Goal: Information Seeking & Learning: Learn about a topic

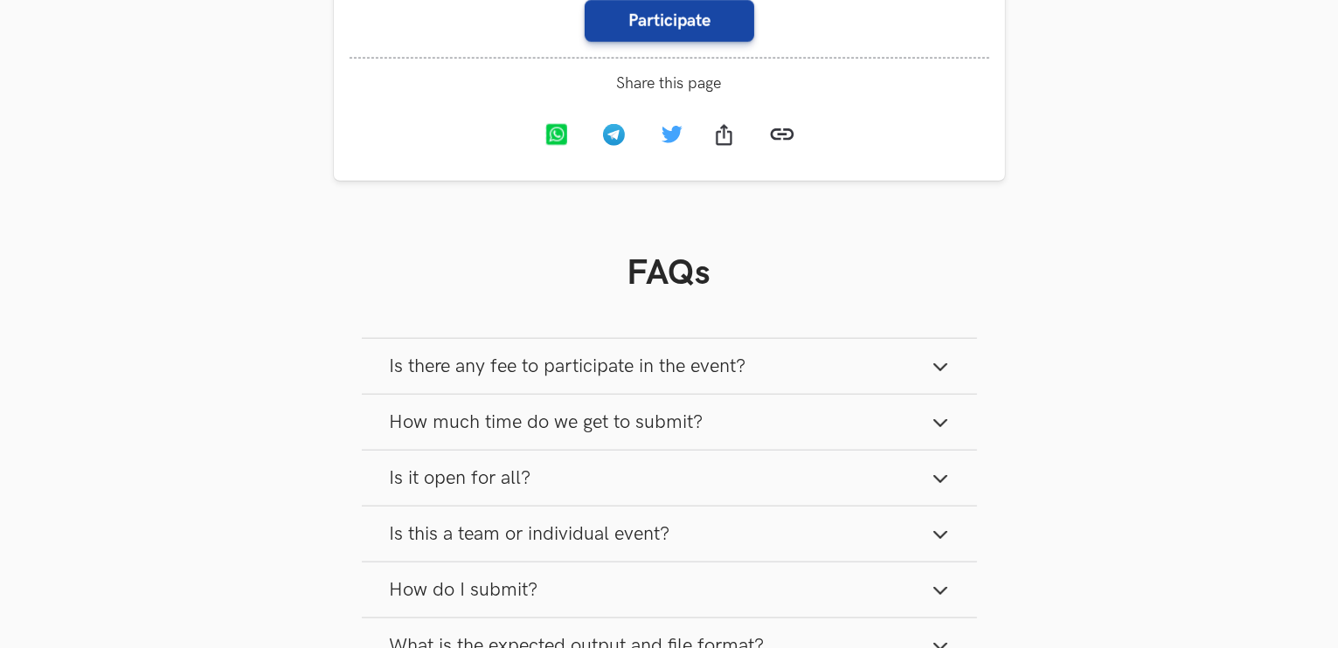
scroll to position [2010, 0]
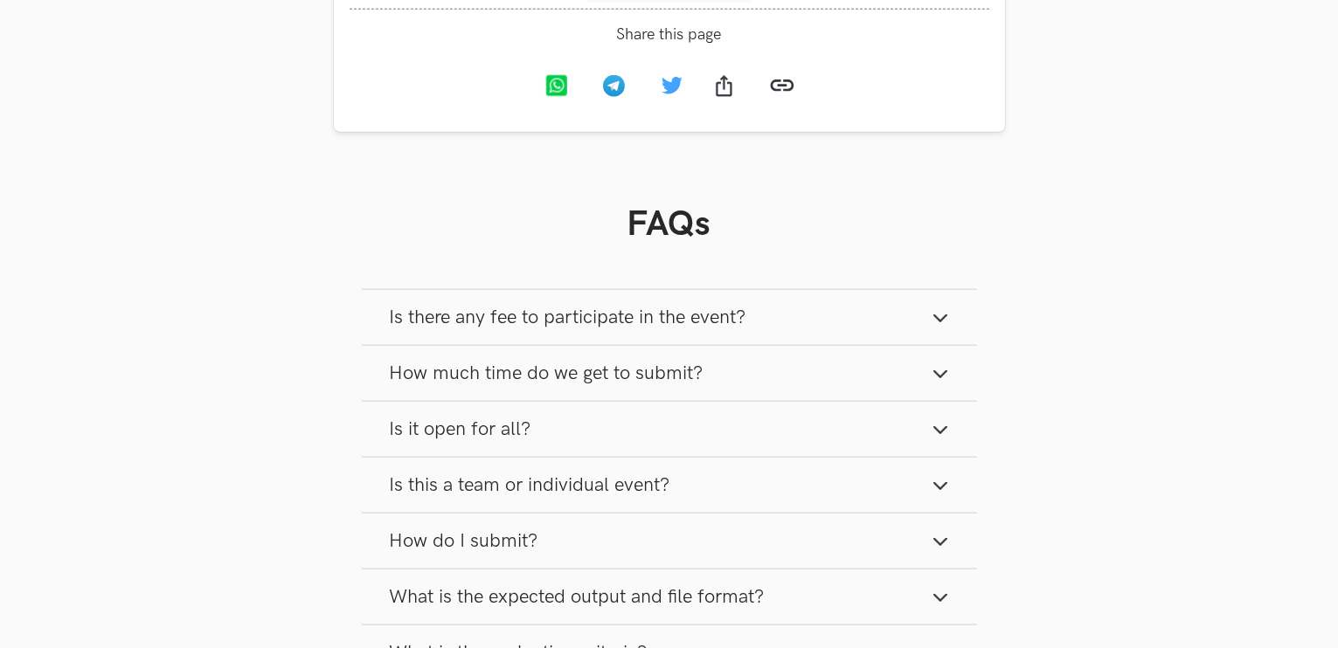
click at [633, 384] on span "How much time do we get to submit?" at bounding box center [547, 374] width 314 height 24
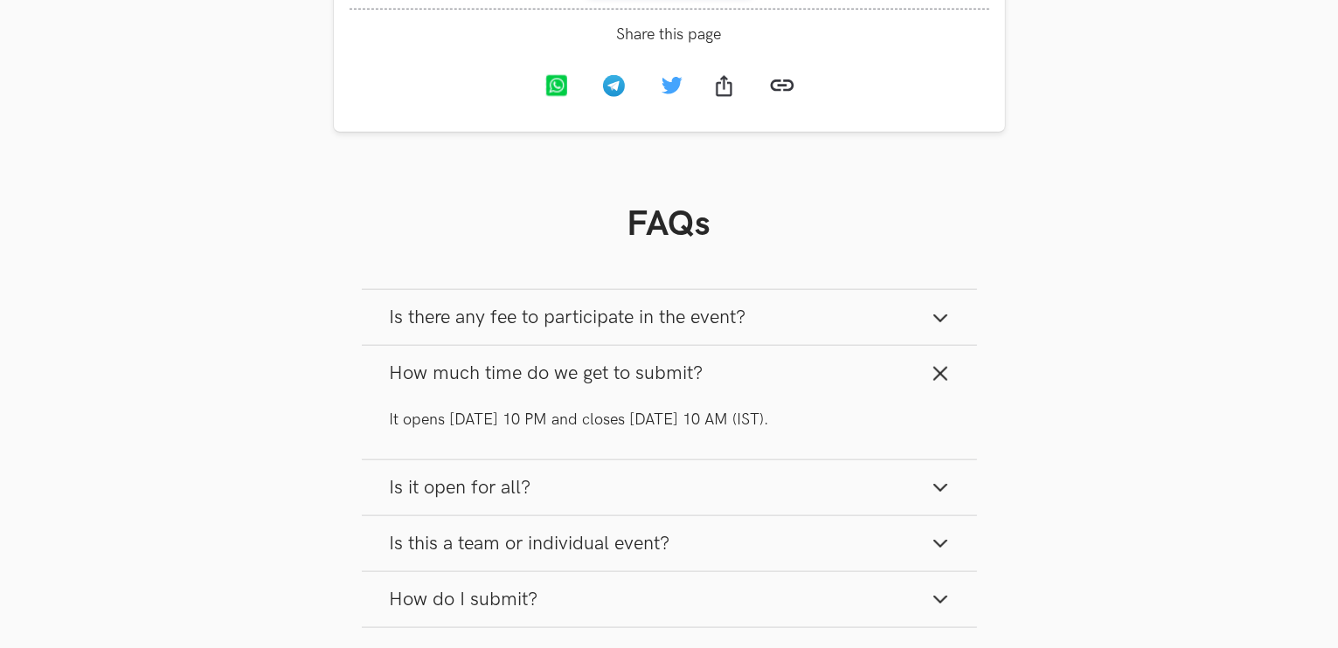
click at [643, 377] on span "How much time do we get to submit?" at bounding box center [547, 374] width 314 height 24
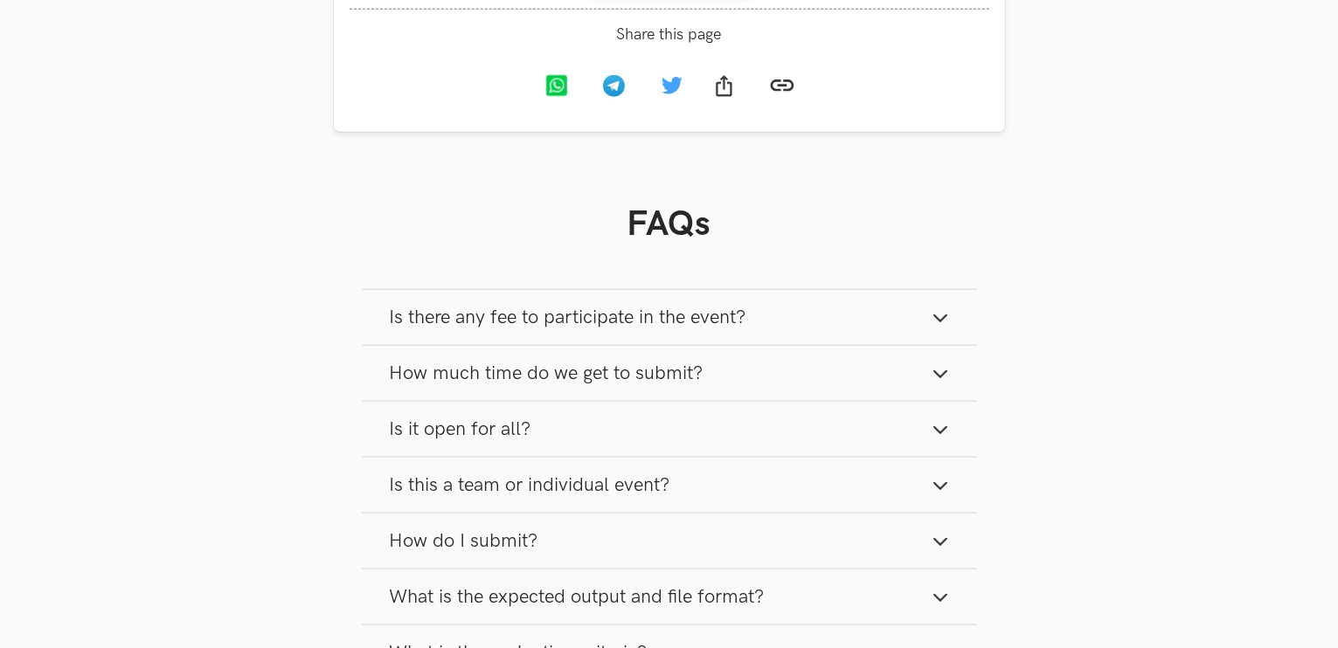
click at [643, 324] on span "Is there any fee to participate in the event?" at bounding box center [568, 318] width 357 height 24
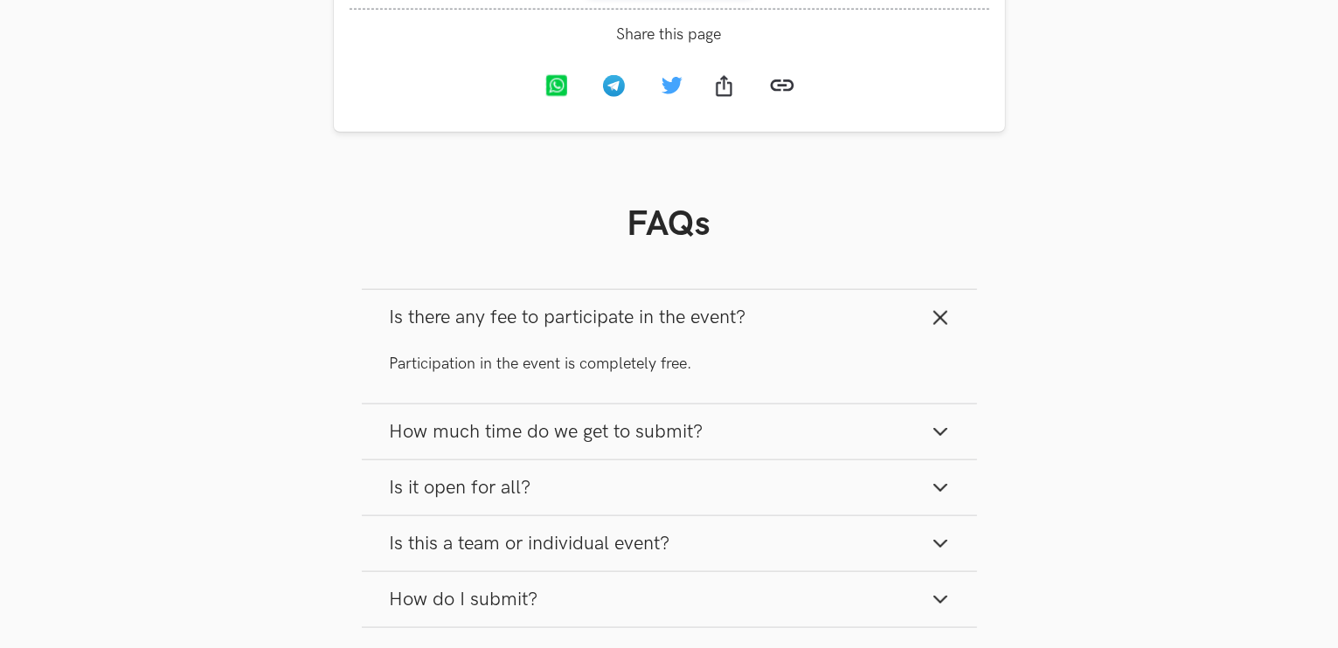
click at [643, 324] on span "Is there any fee to participate in the event?" at bounding box center [568, 318] width 357 height 24
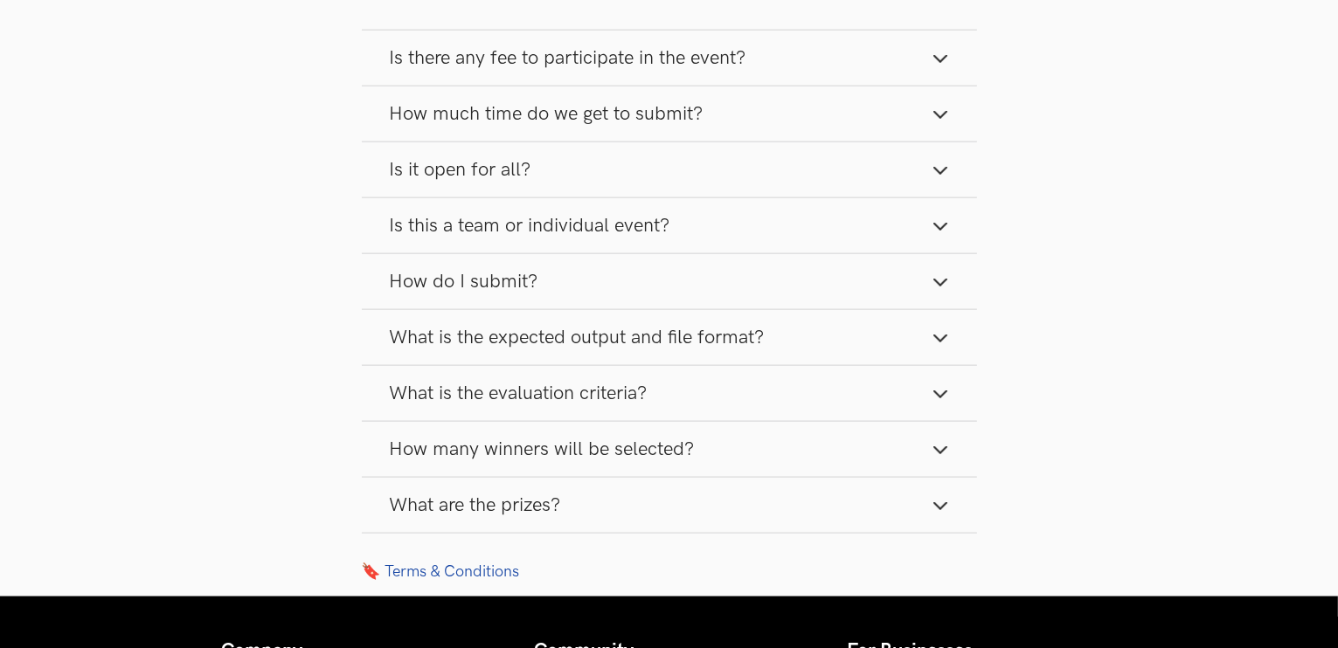
scroll to position [2272, 0]
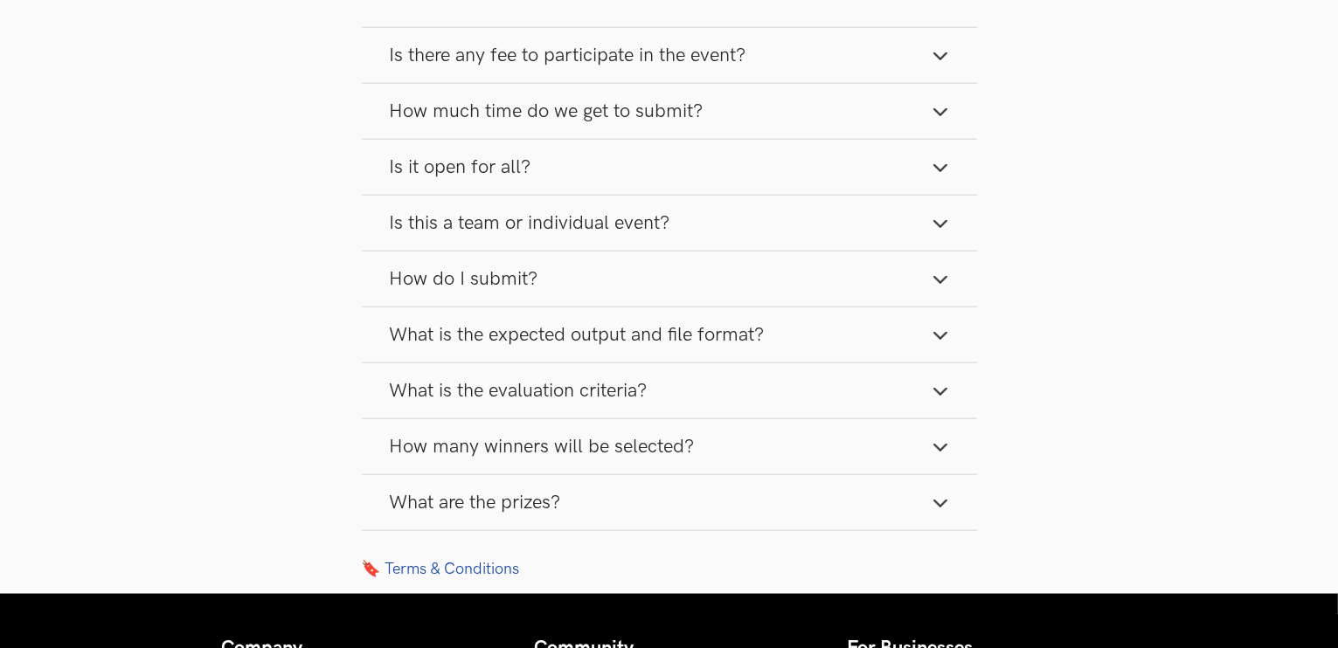
click at [567, 499] on button "What are the prizes?" at bounding box center [669, 502] width 615 height 55
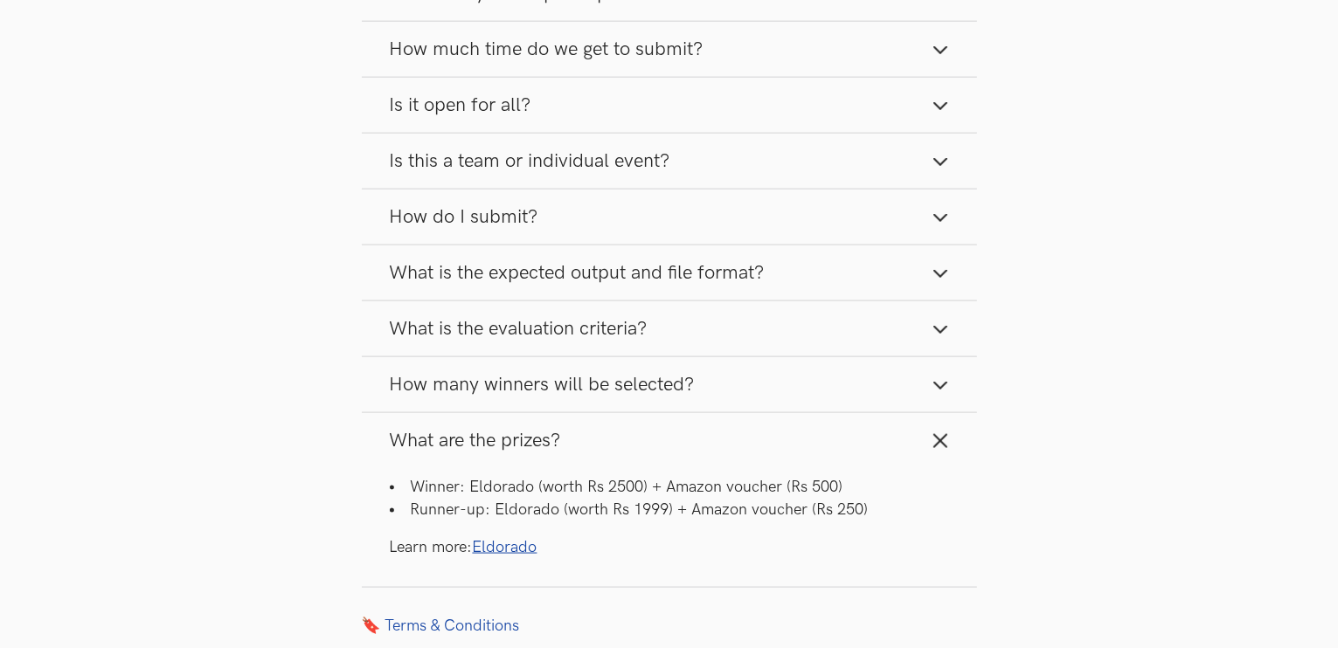
scroll to position [2534, 0]
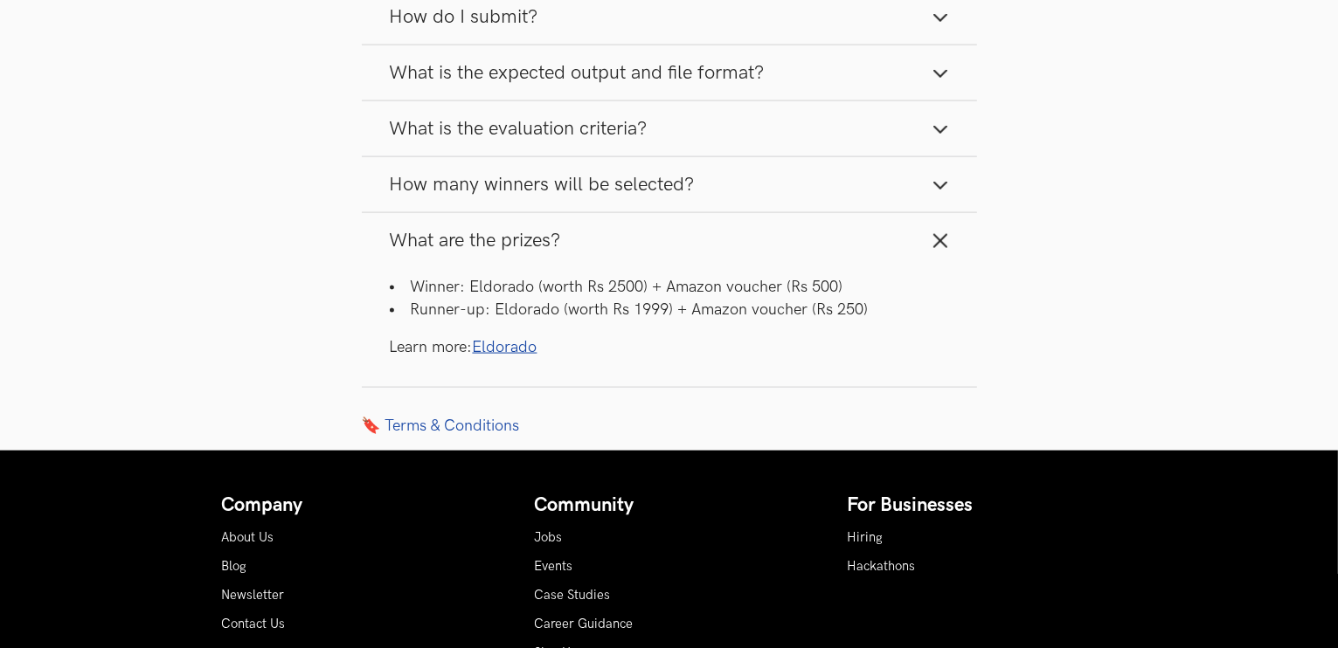
click at [496, 287] on li "Winner: Eldorado (worth Rs 2500) + Amazon voucher (Rs 500)" at bounding box center [669, 287] width 559 height 22
click at [688, 282] on li "Winner: Eldorado (worth Rs 2500) + Amazon voucher (Rs 500)" at bounding box center [669, 287] width 559 height 22
drag, startPoint x: 469, startPoint y: 287, endPoint x: 585, endPoint y: 285, distance: 116.2
click at [585, 285] on li "Winner: Eldorado (worth Rs 2500) + Amazon voucher (Rs 500)" at bounding box center [669, 287] width 559 height 22
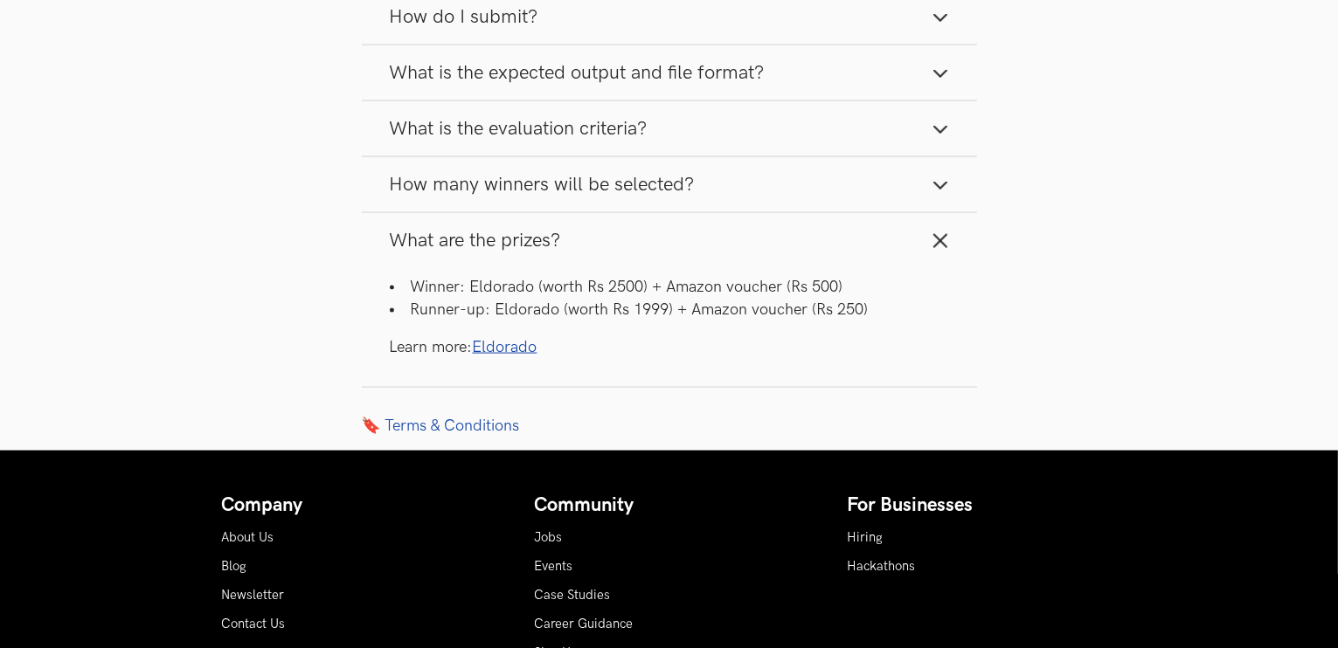
click at [583, 310] on li "Runner-up: Eldorado (worth Rs 1999) + Amazon voucher (Rs 250)" at bounding box center [669, 310] width 559 height 22
click at [523, 351] on link "Eldorado" at bounding box center [505, 347] width 65 height 18
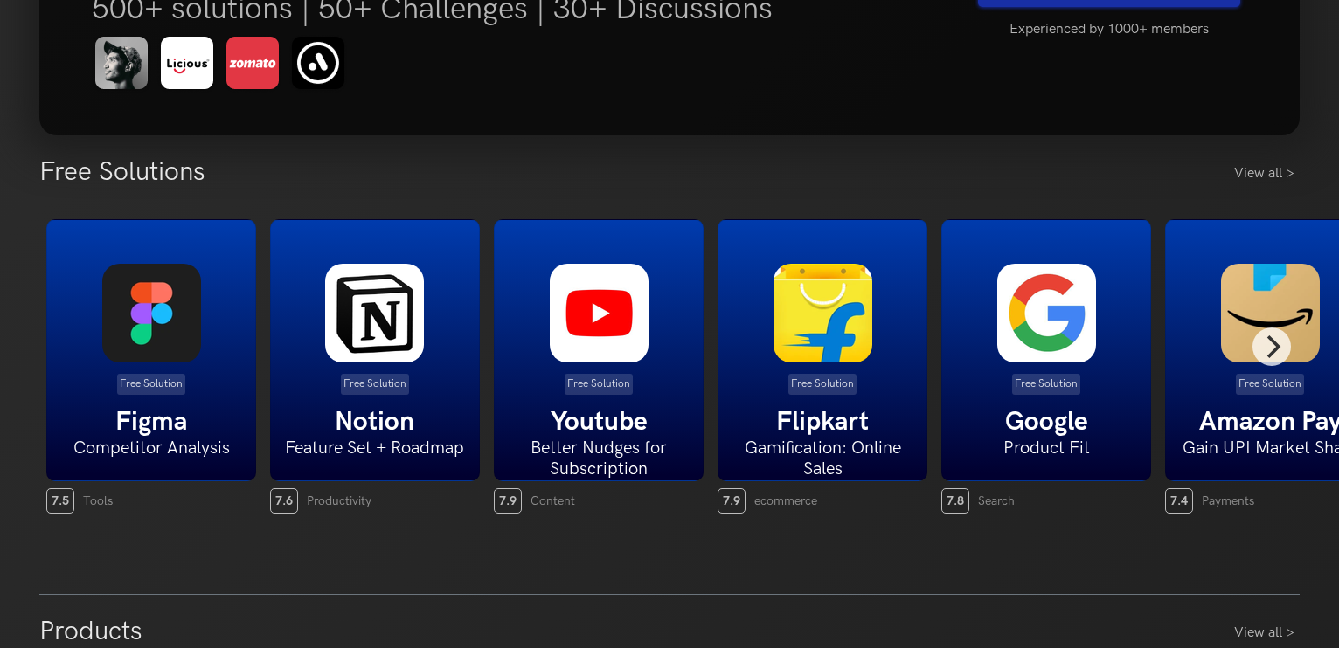
scroll to position [350, 0]
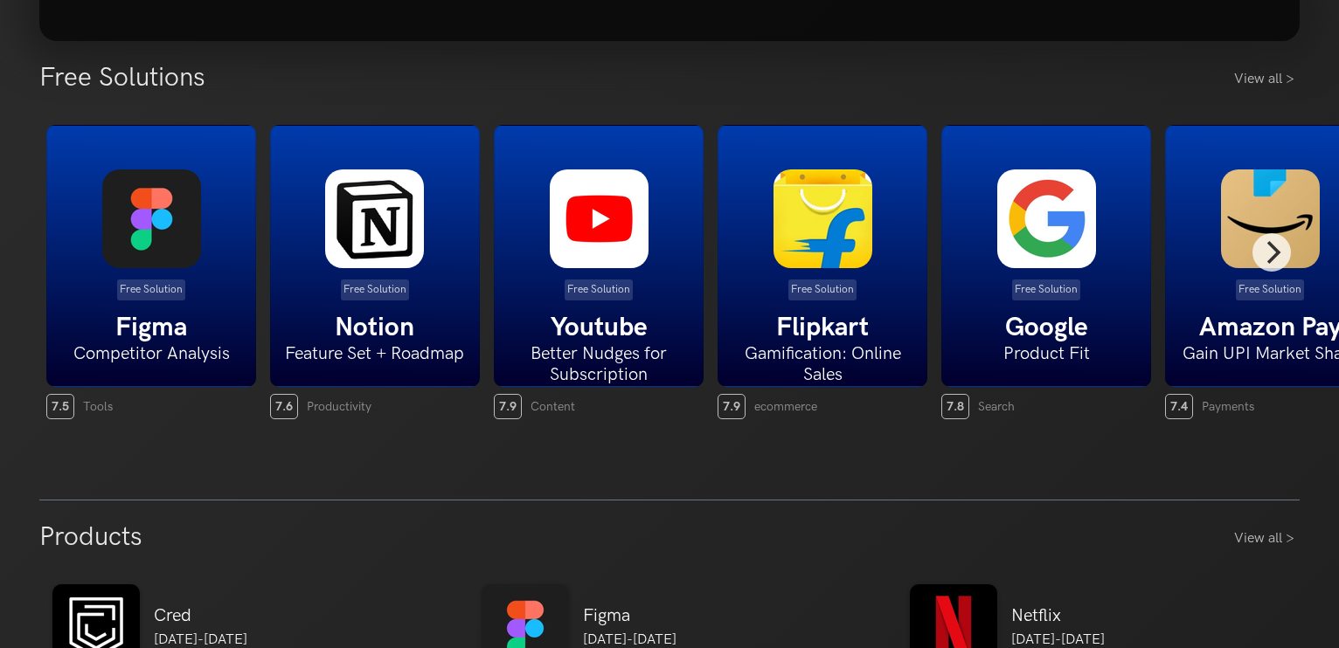
click at [335, 303] on div "Free Solution Notion Feature Set + Roadmap" at bounding box center [375, 256] width 210 height 262
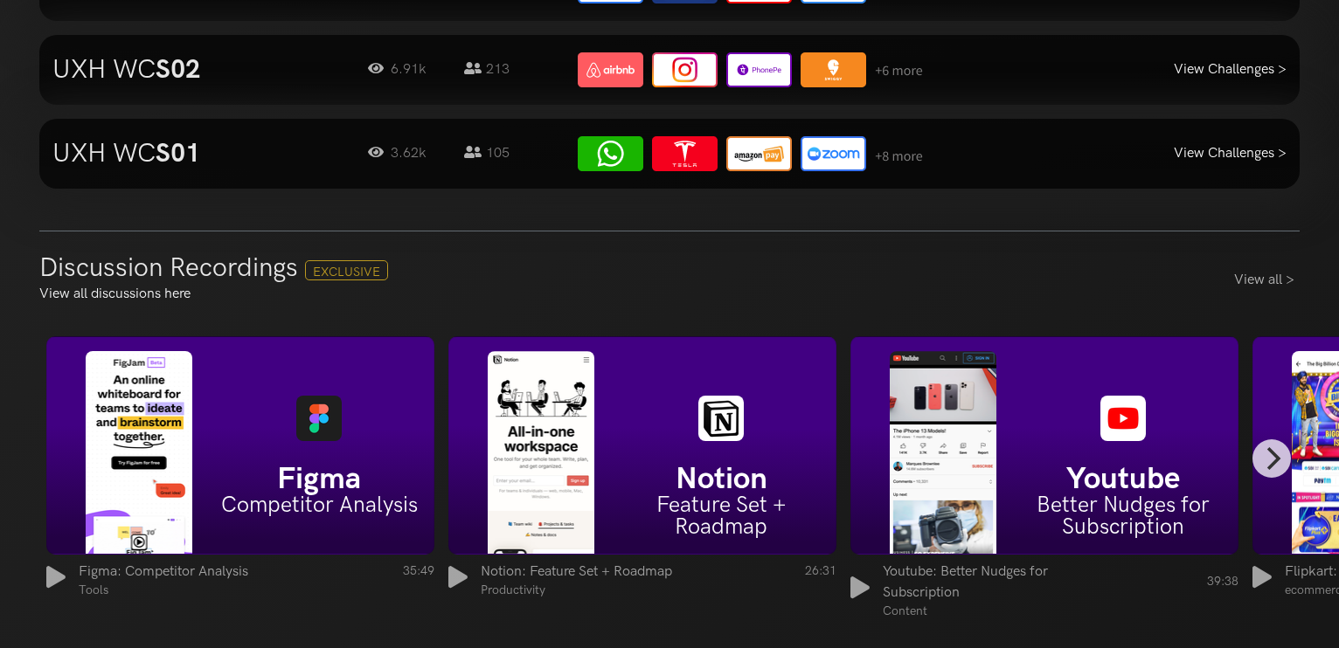
scroll to position [2272, 0]
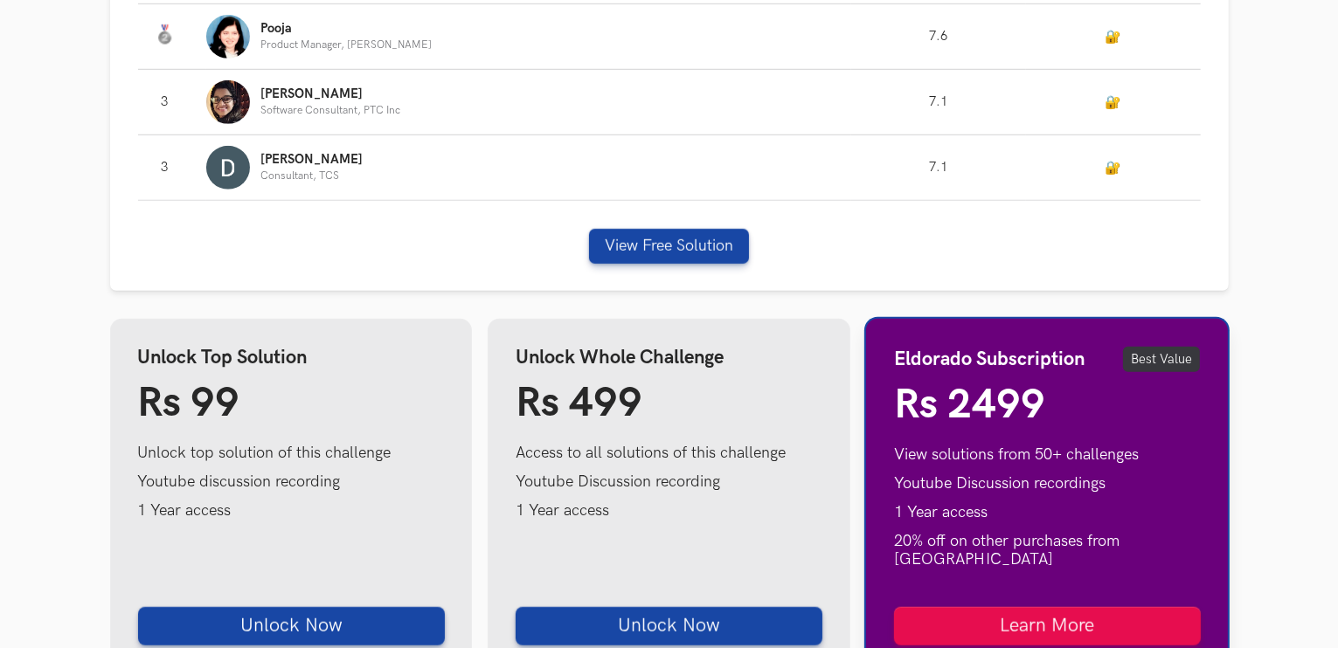
scroll to position [1398, 0]
